Goal: Navigation & Orientation: Find specific page/section

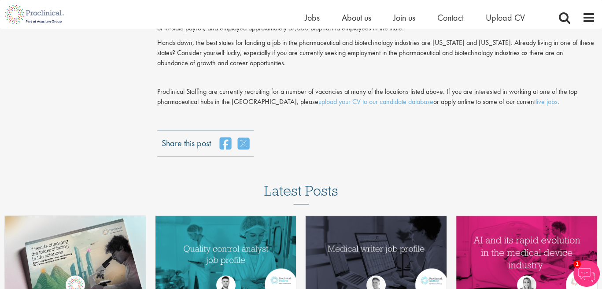
scroll to position [1202, 0]
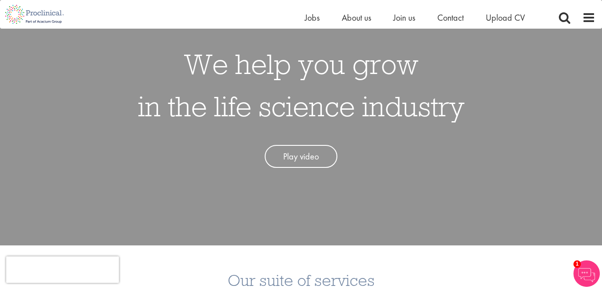
scroll to position [69, 0]
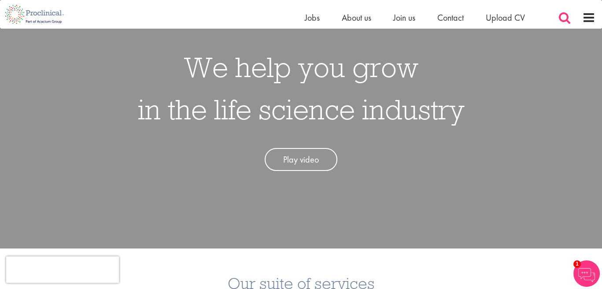
click at [562, 17] on span at bounding box center [564, 17] width 13 height 13
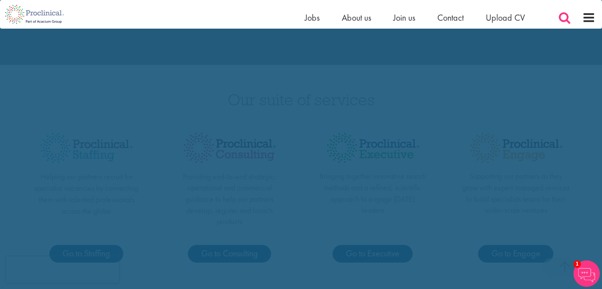
scroll to position [506, 0]
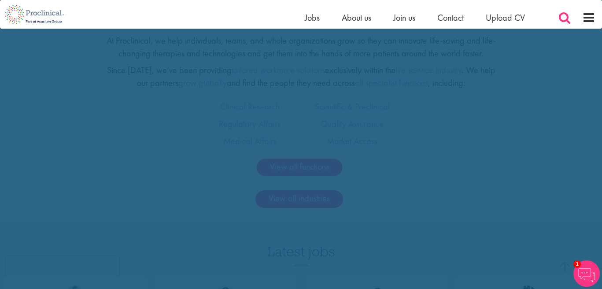
click at [565, 15] on span at bounding box center [564, 17] width 13 height 13
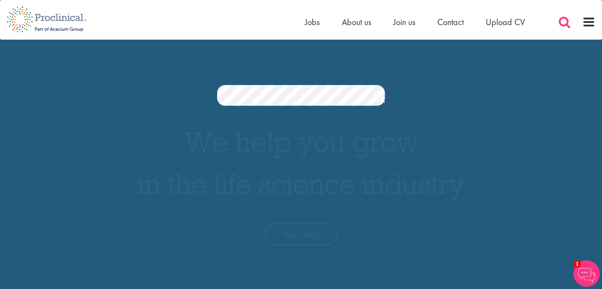
scroll to position [0, 0]
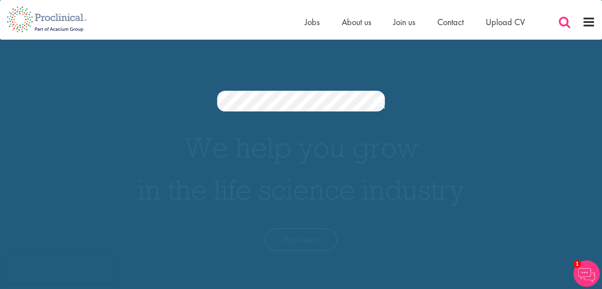
click at [559, 21] on span at bounding box center [564, 21] width 13 height 13
click at [586, 25] on span at bounding box center [588, 21] width 13 height 13
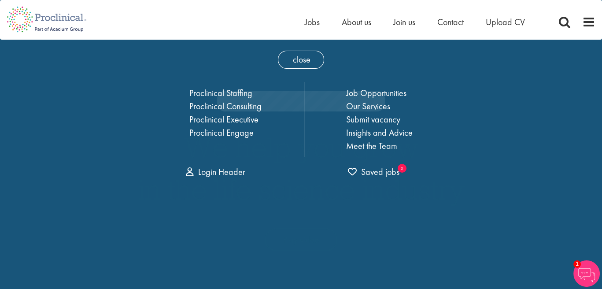
click at [298, 56] on span "close" at bounding box center [301, 60] width 46 height 18
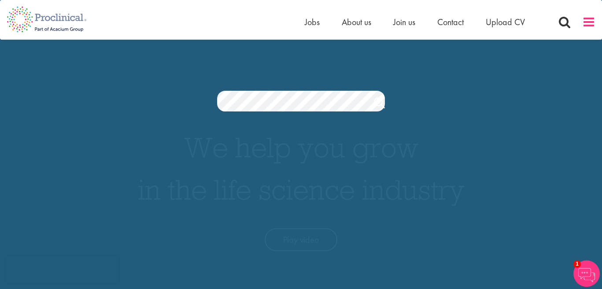
click at [588, 22] on span at bounding box center [588, 21] width 13 height 13
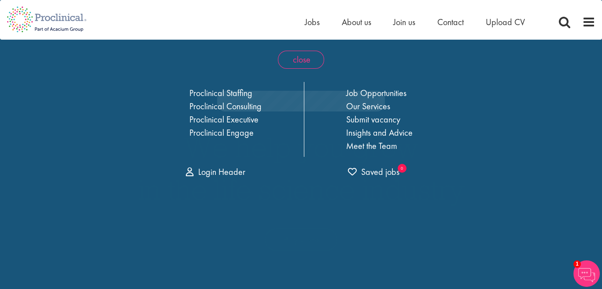
click at [292, 60] on span "close" at bounding box center [301, 60] width 46 height 18
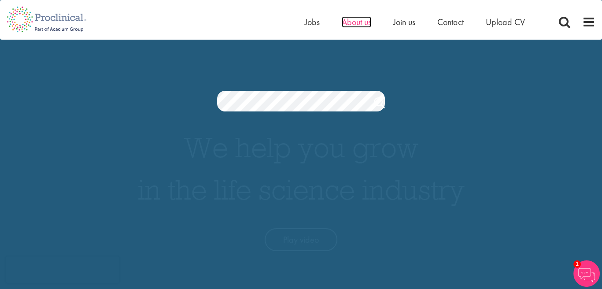
click at [357, 23] on span "About us" at bounding box center [357, 21] width 30 height 11
